Goal: Transaction & Acquisition: Purchase product/service

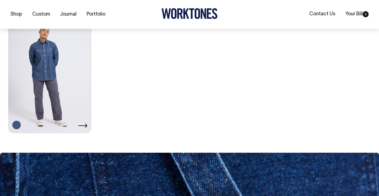
scroll to position [305, 0]
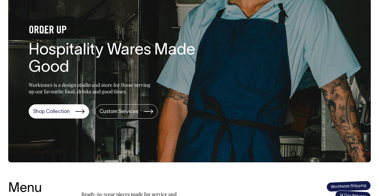
scroll to position [53, 0]
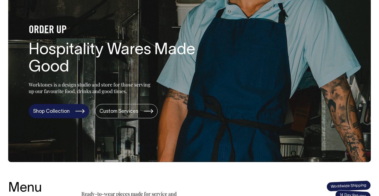
click at [53, 111] on link "Shop Collection" at bounding box center [59, 111] width 60 height 14
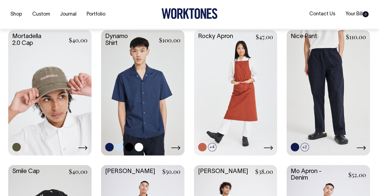
scroll to position [399, 0]
click at [176, 148] on icon at bounding box center [175, 147] width 9 height 4
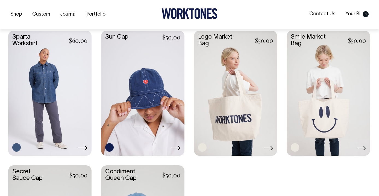
scroll to position [803, 0]
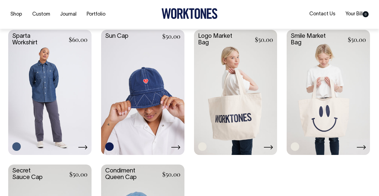
click at [153, 104] on link at bounding box center [142, 92] width 83 height 124
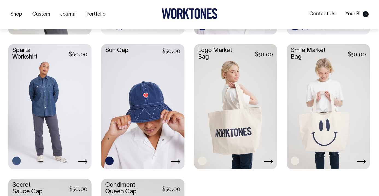
scroll to position [789, 0]
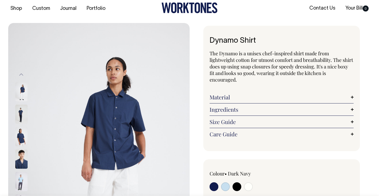
scroll to position [6, 0]
click at [254, 121] on link "Size Guide" at bounding box center [282, 121] width 144 height 7
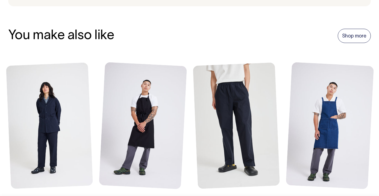
scroll to position [737, 0]
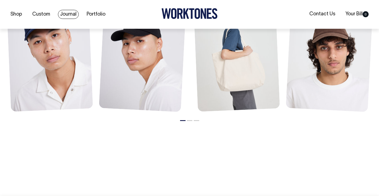
scroll to position [407, 0]
